Goal: Navigation & Orientation: Find specific page/section

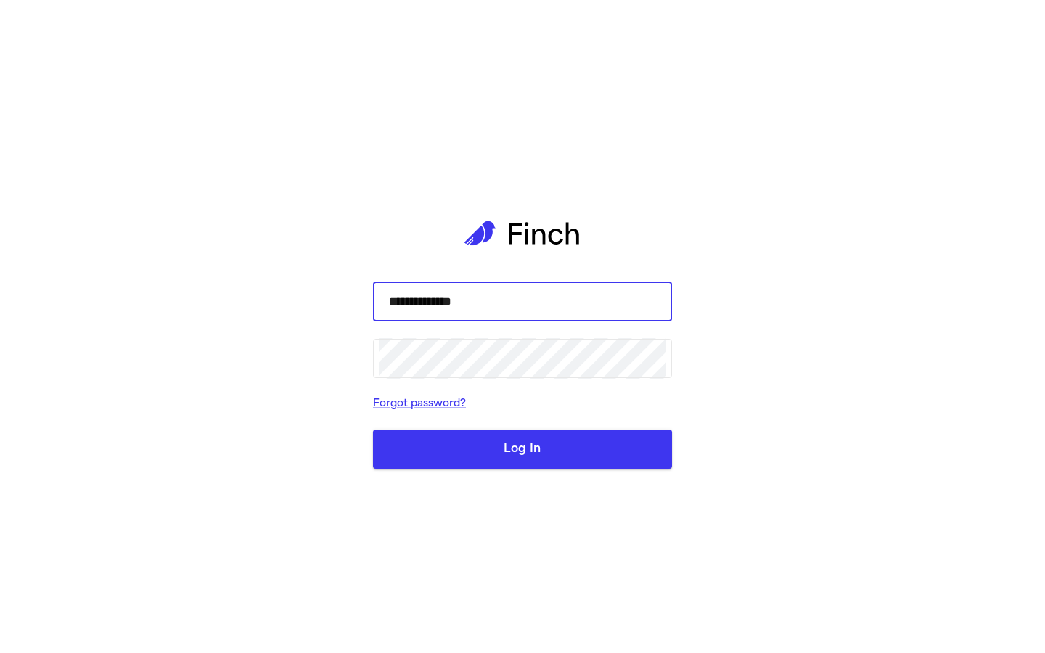
type input "**********"
click at [523, 449] on button "Log In" at bounding box center [522, 449] width 299 height 39
